Goal: Task Accomplishment & Management: Manage account settings

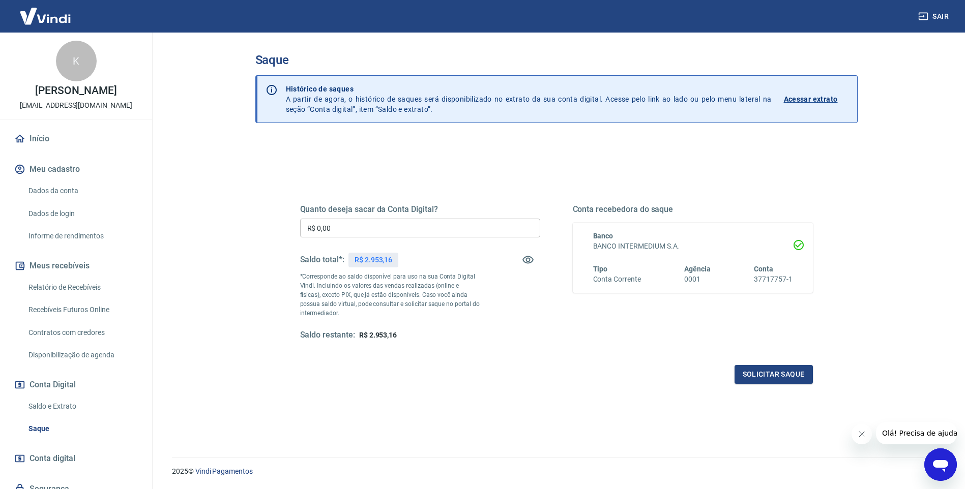
click at [370, 231] on input "R$ 0,00" at bounding box center [420, 228] width 240 height 19
click at [434, 227] on input "R$ 0,00" at bounding box center [420, 228] width 240 height 19
type input "R$ 1.500,00"
click at [770, 374] on button "Solicitar saque" at bounding box center [773, 374] width 78 height 19
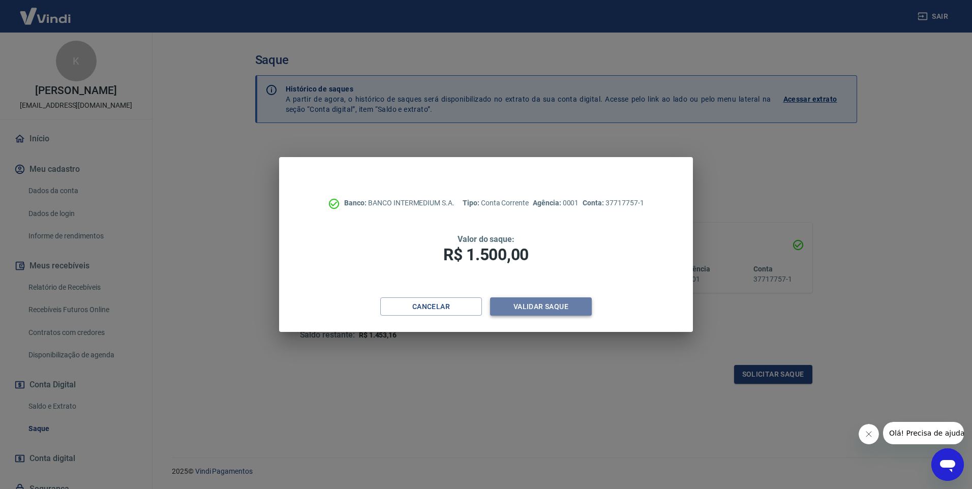
click at [560, 303] on button "Validar saque" at bounding box center [541, 307] width 102 height 19
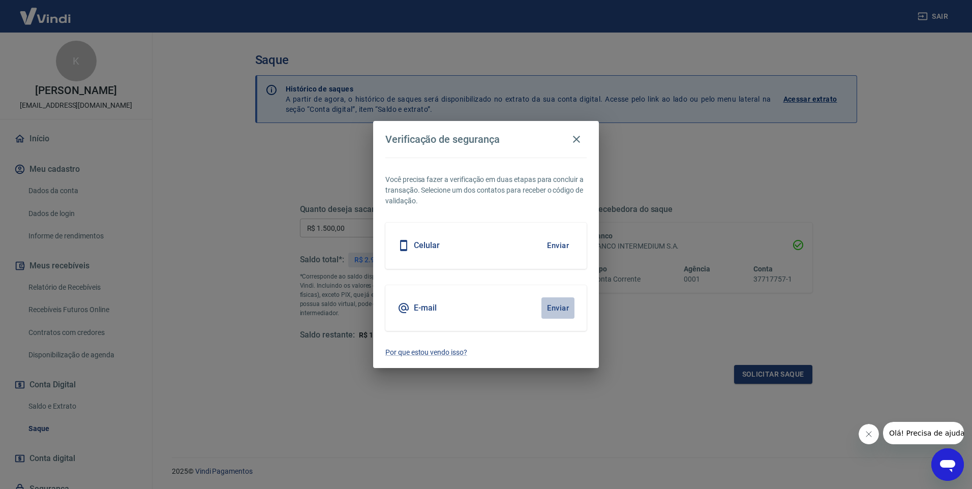
click at [560, 306] on button "Enviar" at bounding box center [558, 308] width 33 height 21
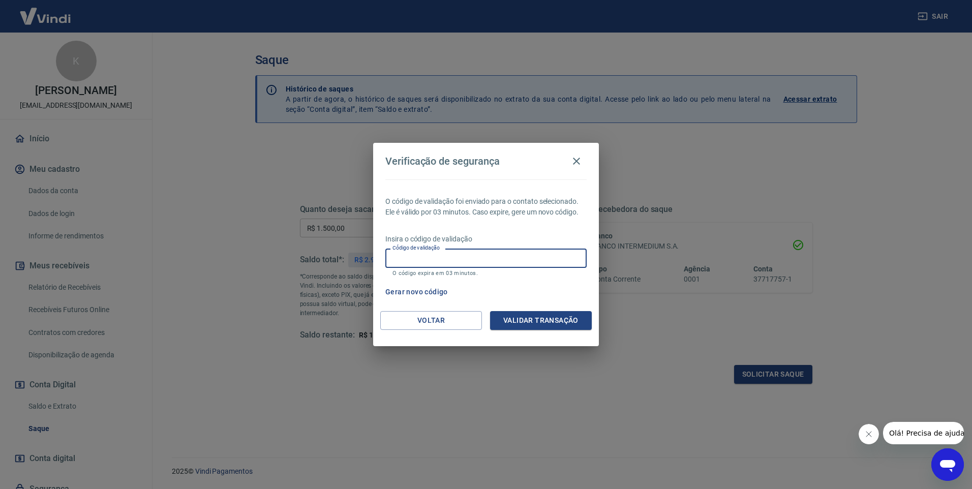
click at [449, 254] on input "Código de validação" at bounding box center [485, 258] width 201 height 19
type input "693585"
click at [552, 317] on button "Validar transação" at bounding box center [541, 320] width 102 height 19
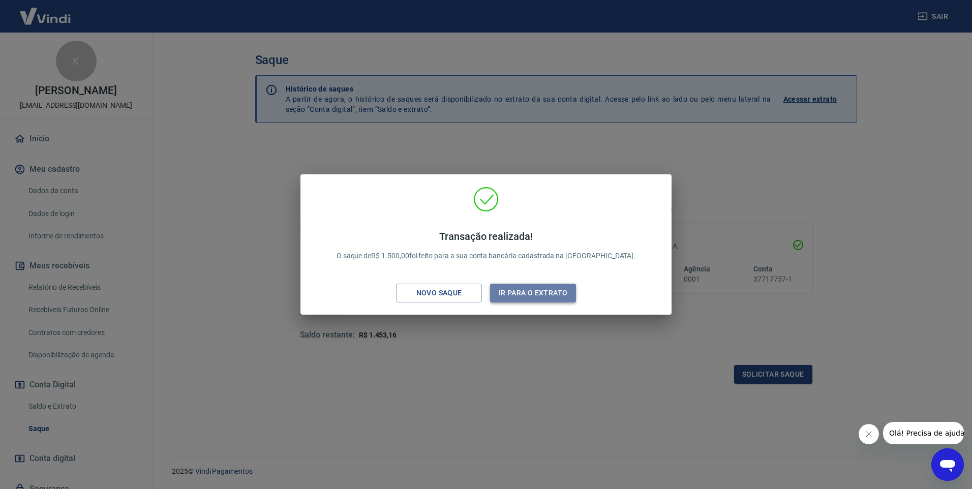
click at [548, 290] on button "Ir para o extrato" at bounding box center [533, 293] width 86 height 19
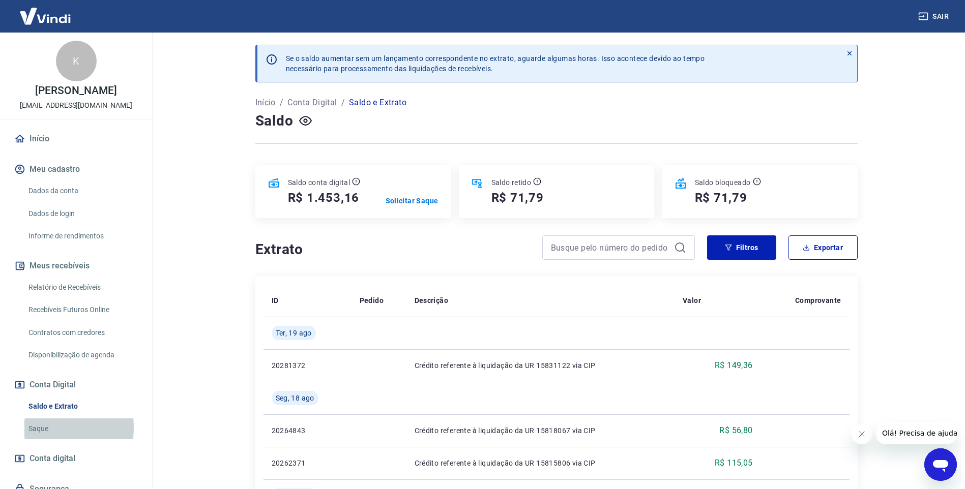
click at [41, 428] on link "Saque" at bounding box center [81, 429] width 115 height 21
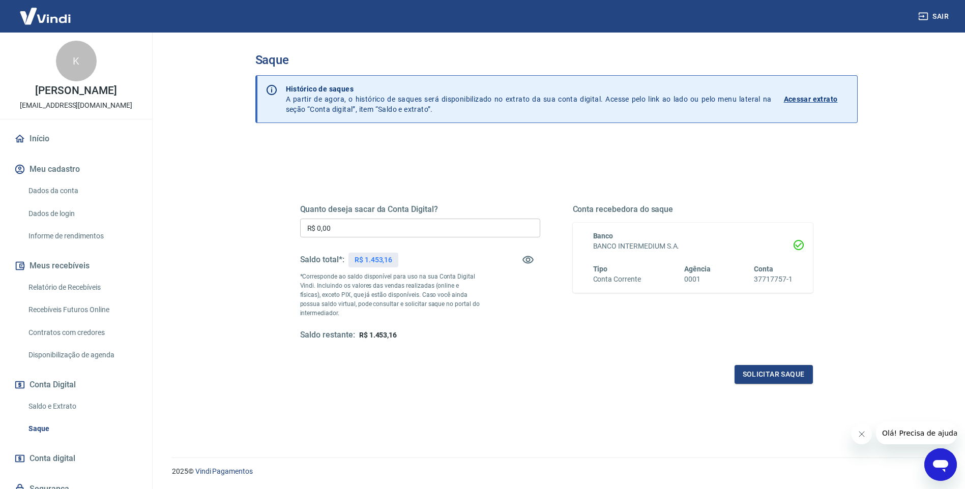
click at [42, 403] on link "Saldo e Extrato" at bounding box center [81, 406] width 115 height 21
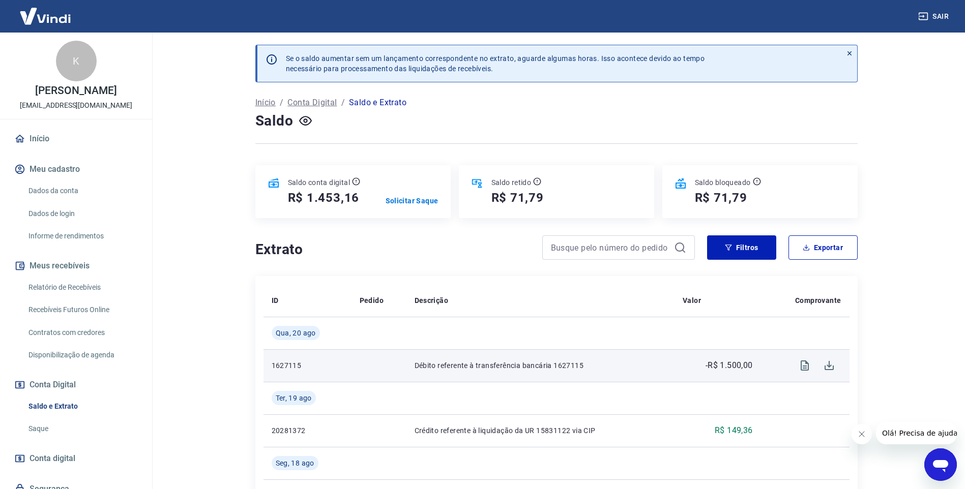
click at [736, 364] on p "-R$ 1.500,00" at bounding box center [728, 366] width 47 height 12
copy p "1.500,00"
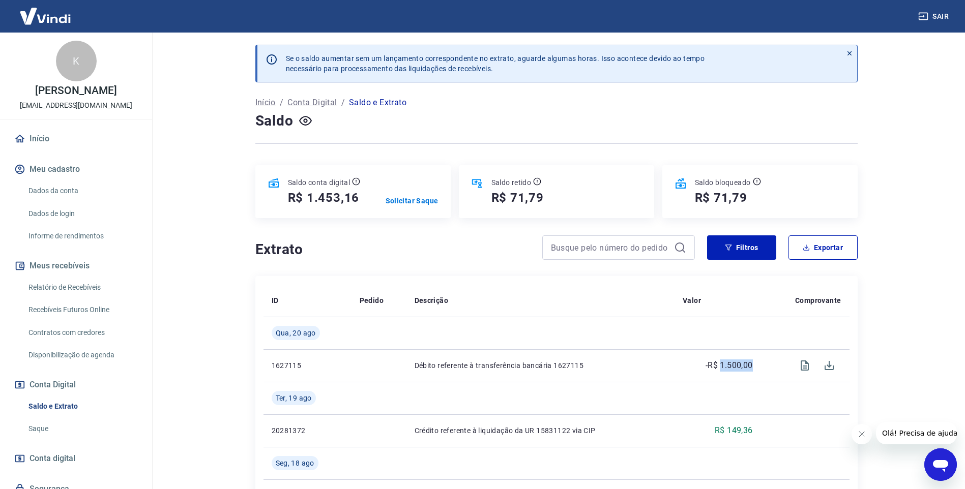
click at [36, 426] on link "Saque" at bounding box center [81, 429] width 115 height 21
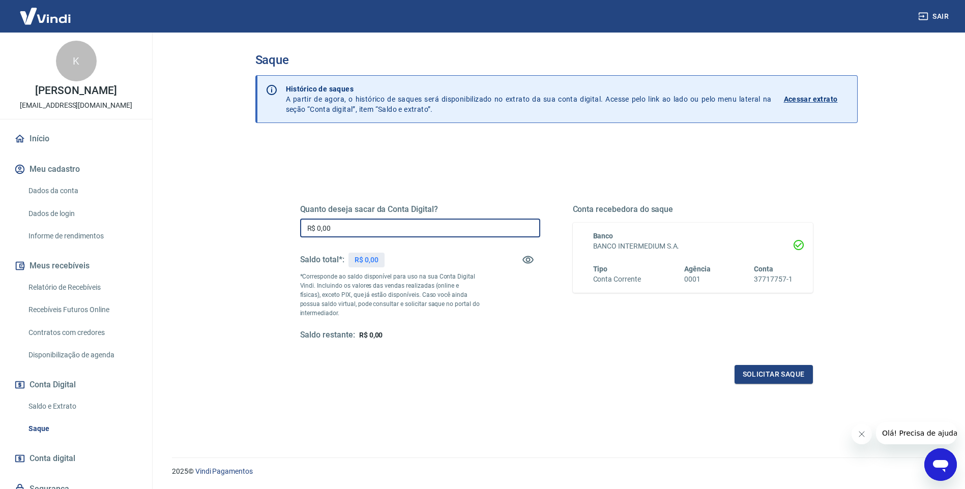
click at [395, 227] on input "R$ 0,00" at bounding box center [420, 228] width 240 height 19
type input "R$ 235,15"
click at [786, 377] on button "Solicitar saque" at bounding box center [773, 374] width 78 height 19
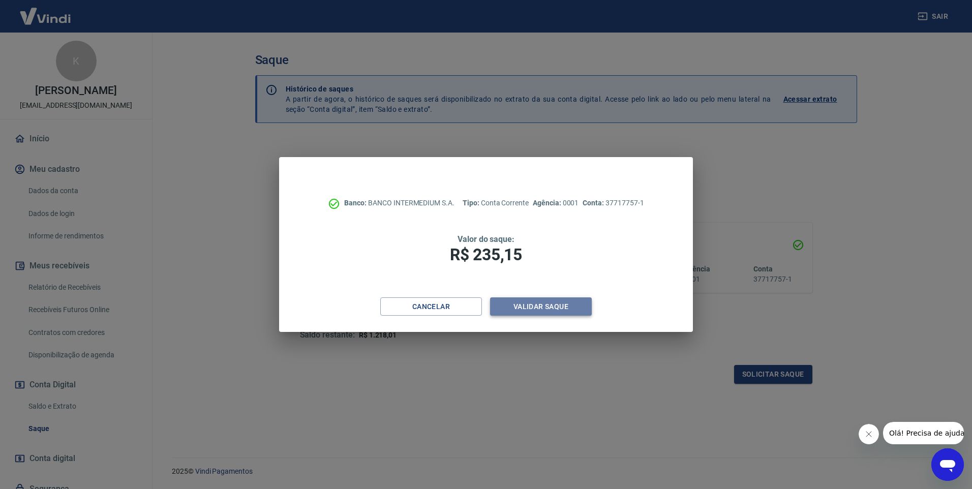
click at [568, 308] on button "Validar saque" at bounding box center [541, 307] width 102 height 19
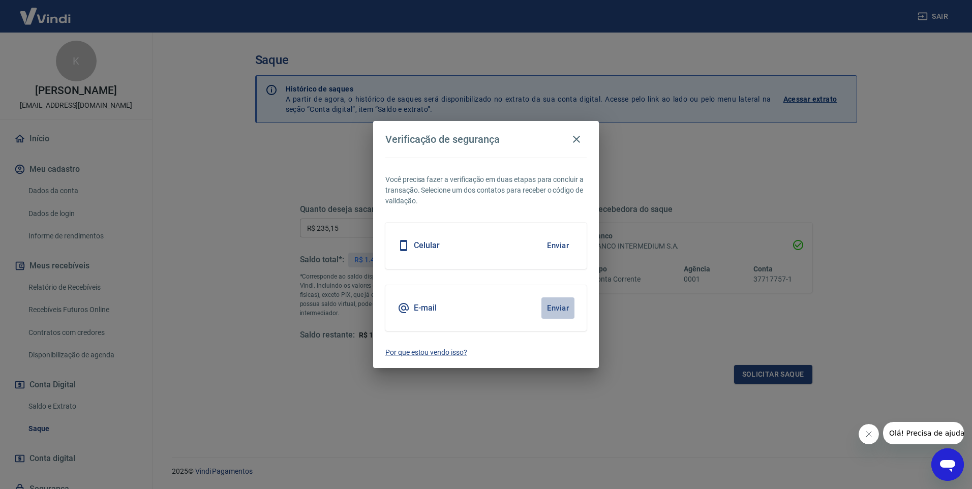
click at [568, 308] on button "Enviar" at bounding box center [558, 308] width 33 height 21
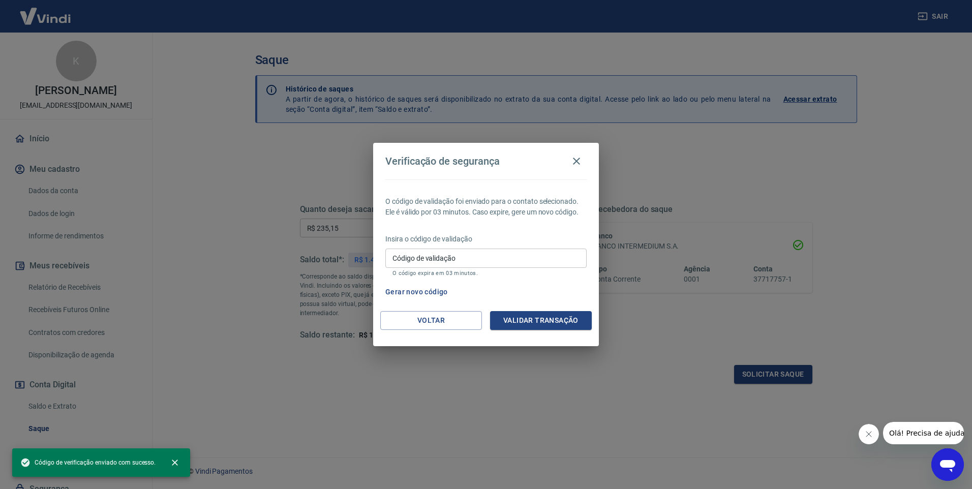
click at [452, 257] on input "Código de validação" at bounding box center [485, 258] width 201 height 19
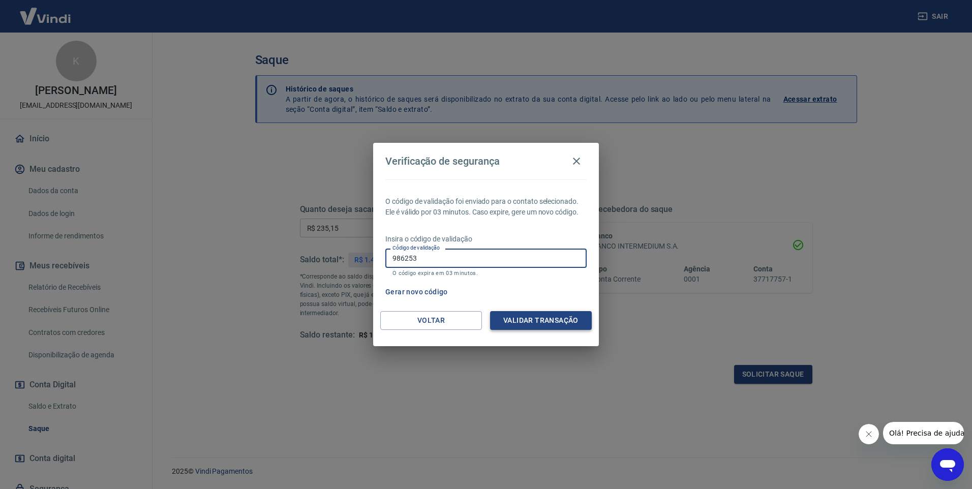
type input "986253"
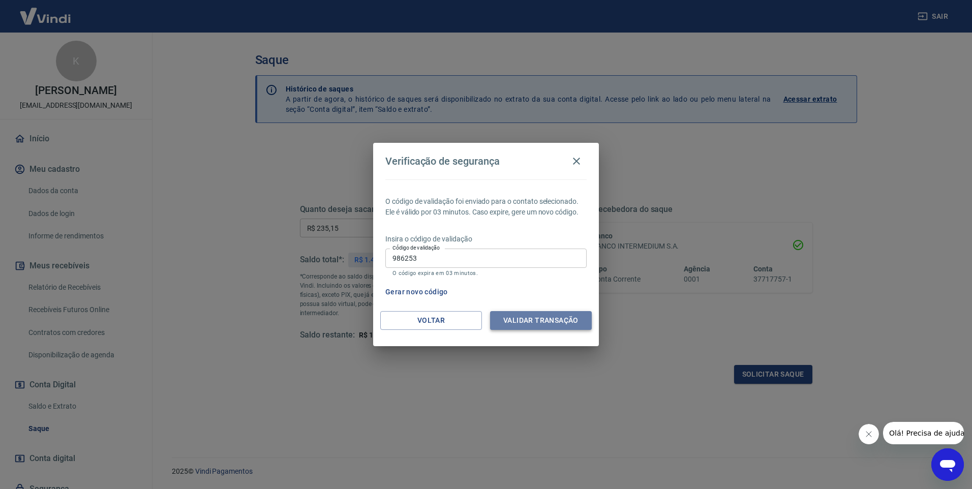
click at [558, 324] on button "Validar transação" at bounding box center [541, 320] width 102 height 19
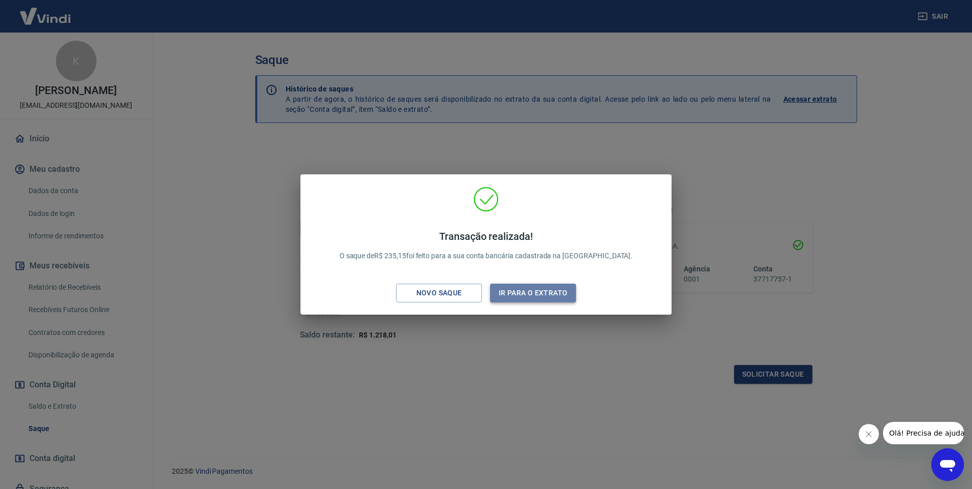
click at [530, 293] on button "Ir para o extrato" at bounding box center [533, 293] width 86 height 19
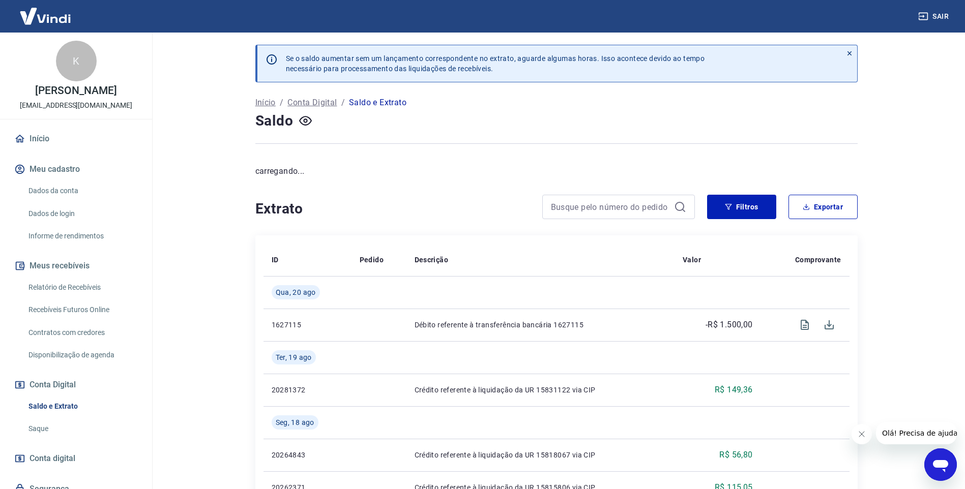
click at [35, 430] on link "Saque" at bounding box center [81, 429] width 115 height 21
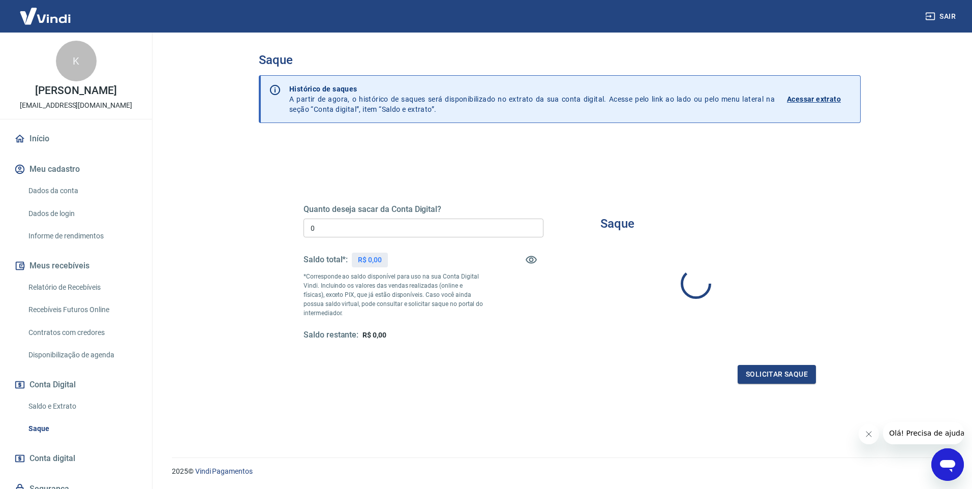
type input "R$ 0,00"
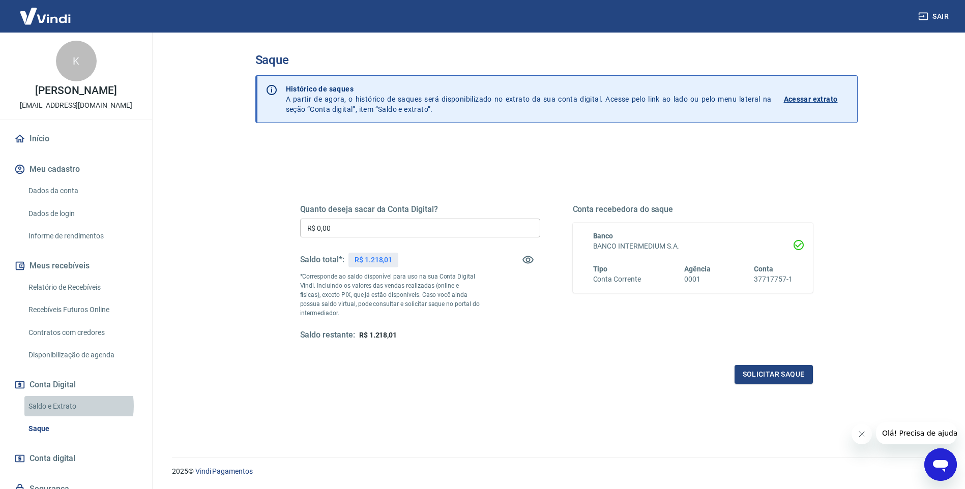
click at [60, 406] on link "Saldo e Extrato" at bounding box center [81, 406] width 115 height 21
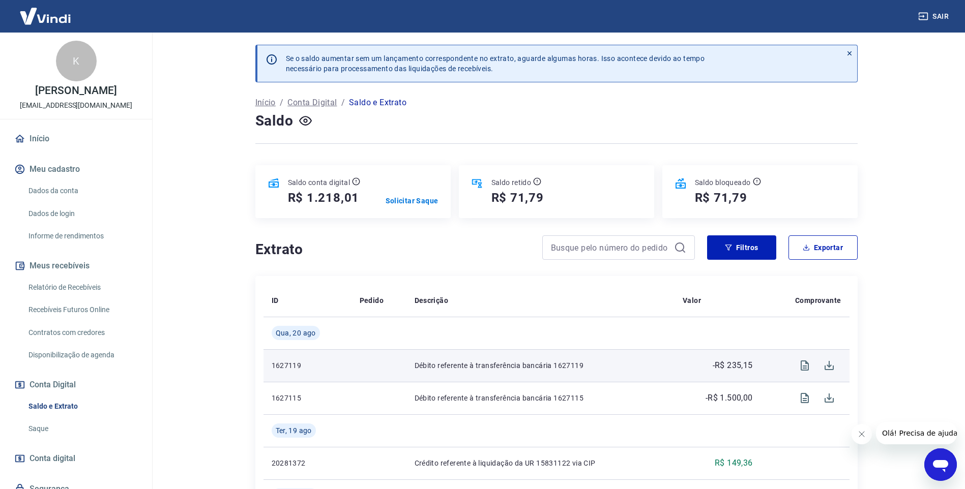
click at [734, 367] on p "-R$ 235,15" at bounding box center [732, 366] width 40 height 12
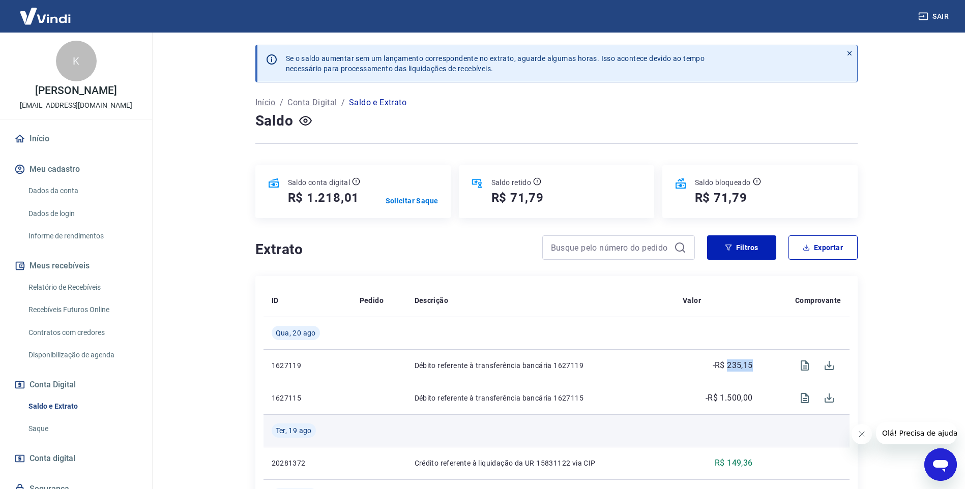
copy p "235,15"
